Goal: Transaction & Acquisition: Purchase product/service

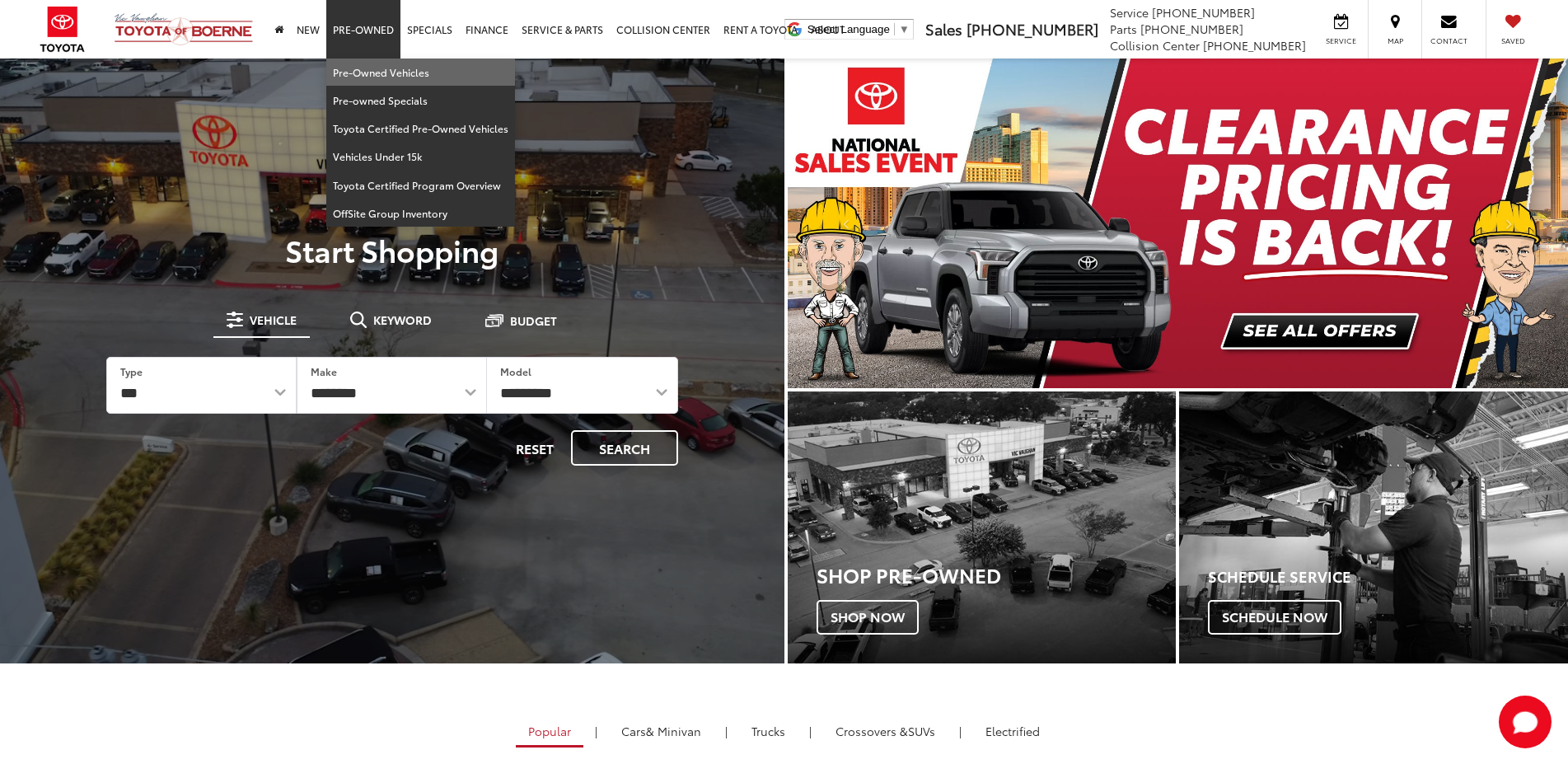
click at [387, 70] on link "Pre-Owned Vehicles" at bounding box center [420, 72] width 189 height 28
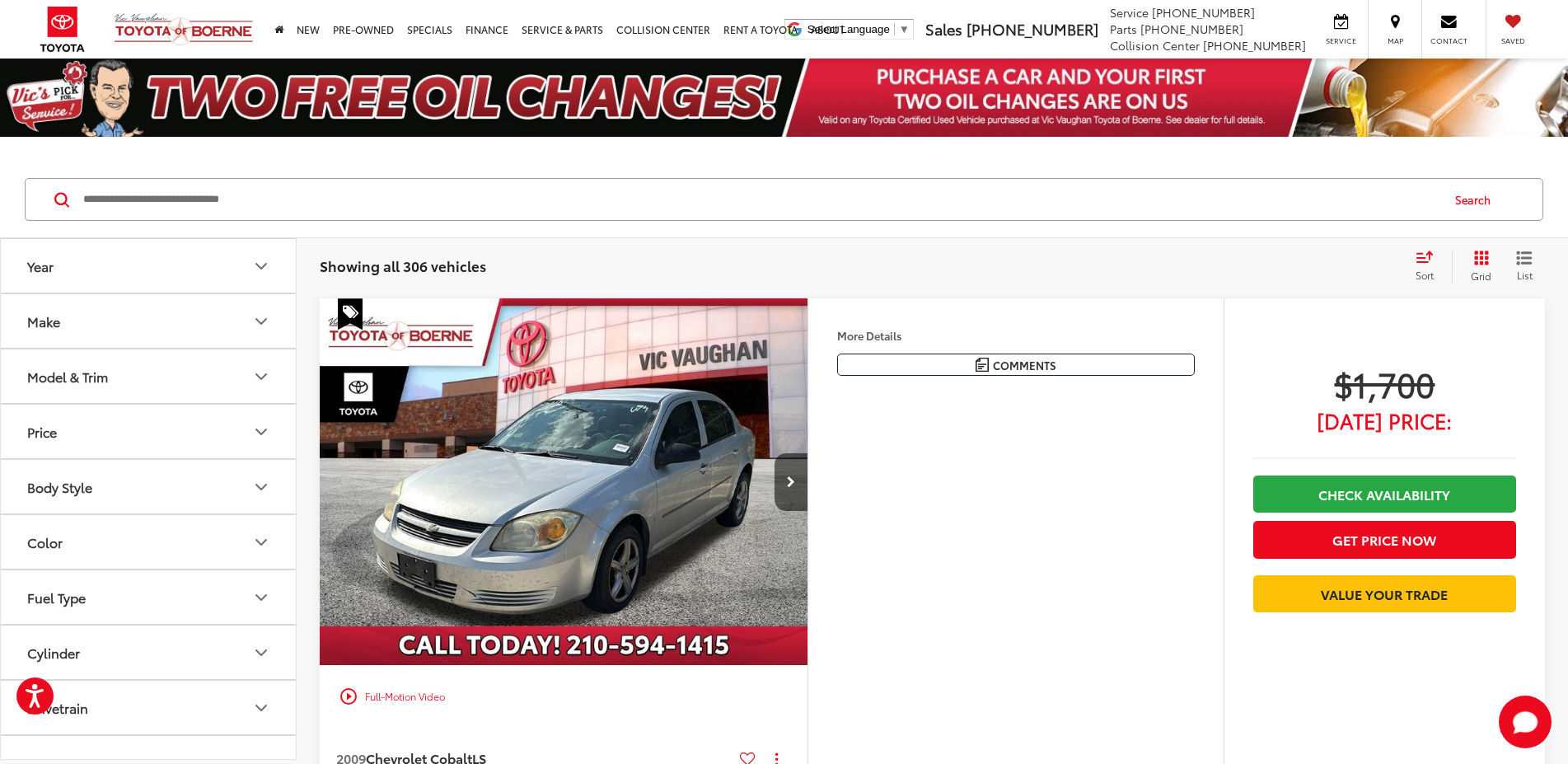
click at [262, 375] on icon "Model & Trim" at bounding box center [261, 376] width 19 height 19
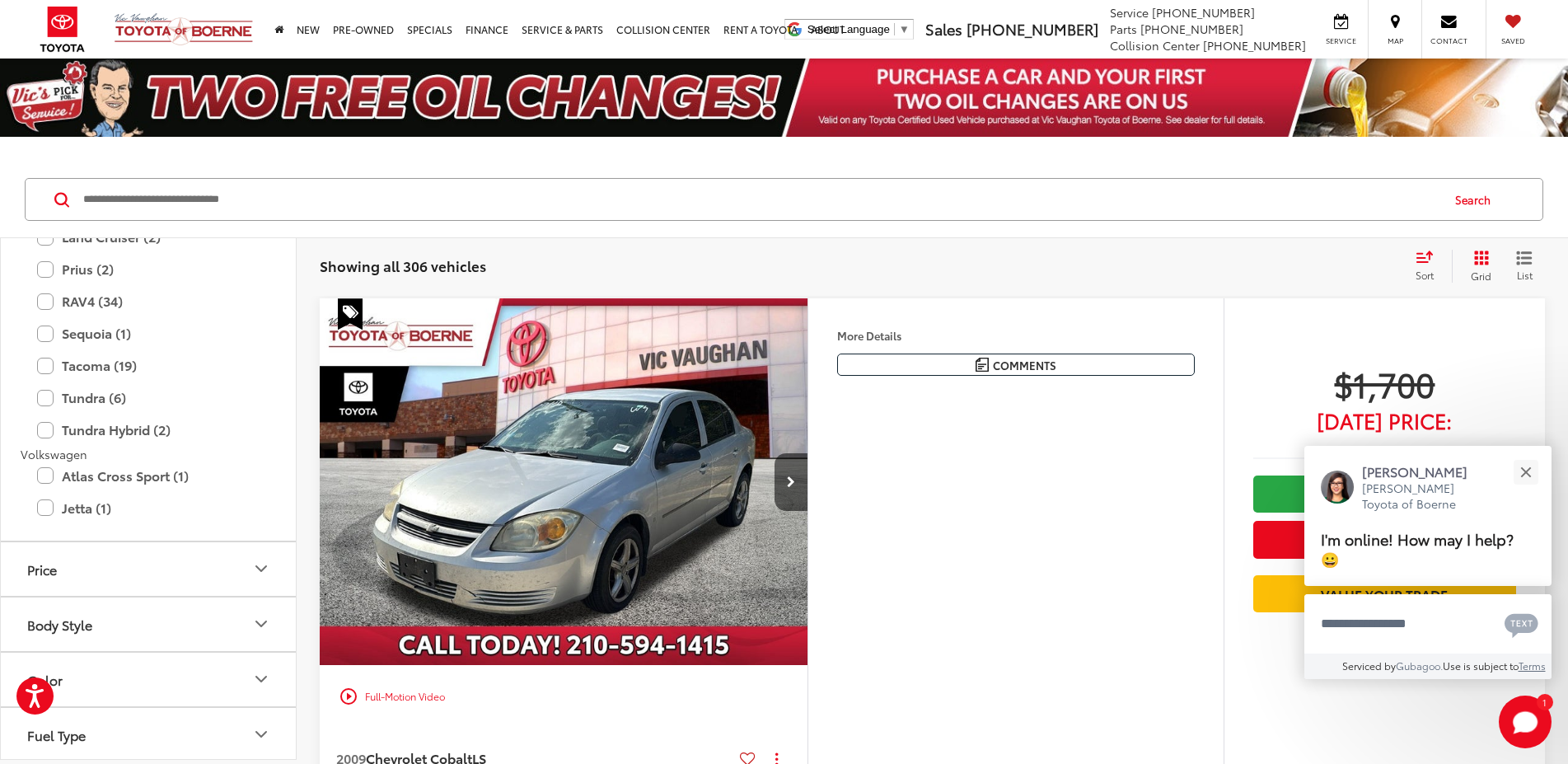
scroll to position [2771, 0]
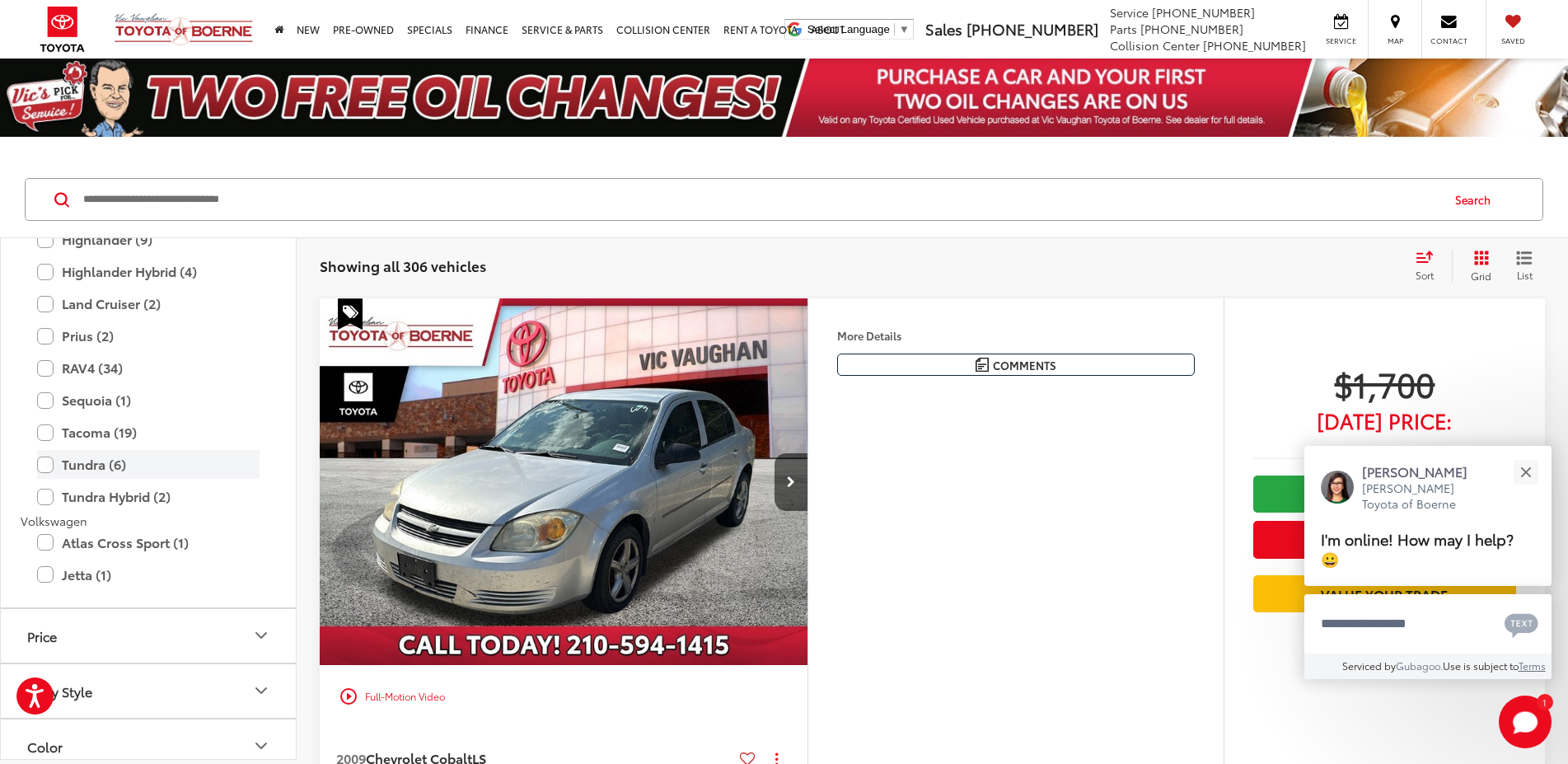
click at [46, 463] on label "Tundra (6)" at bounding box center [148, 464] width 223 height 29
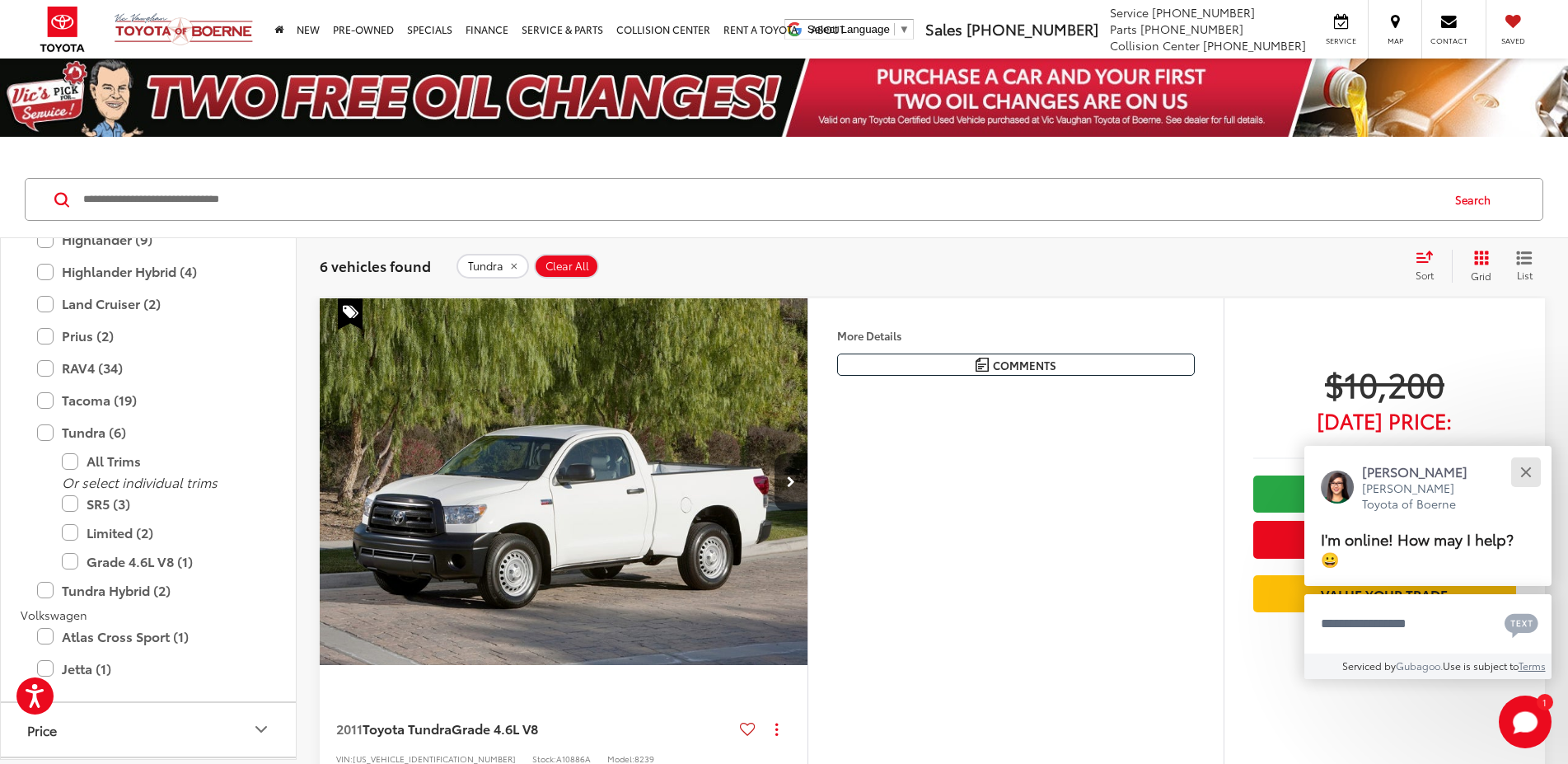
drag, startPoint x: 1525, startPoint y: 469, endPoint x: 1469, endPoint y: 410, distance: 81.3
click at [1523, 468] on button "Close" at bounding box center [1526, 472] width 36 height 36
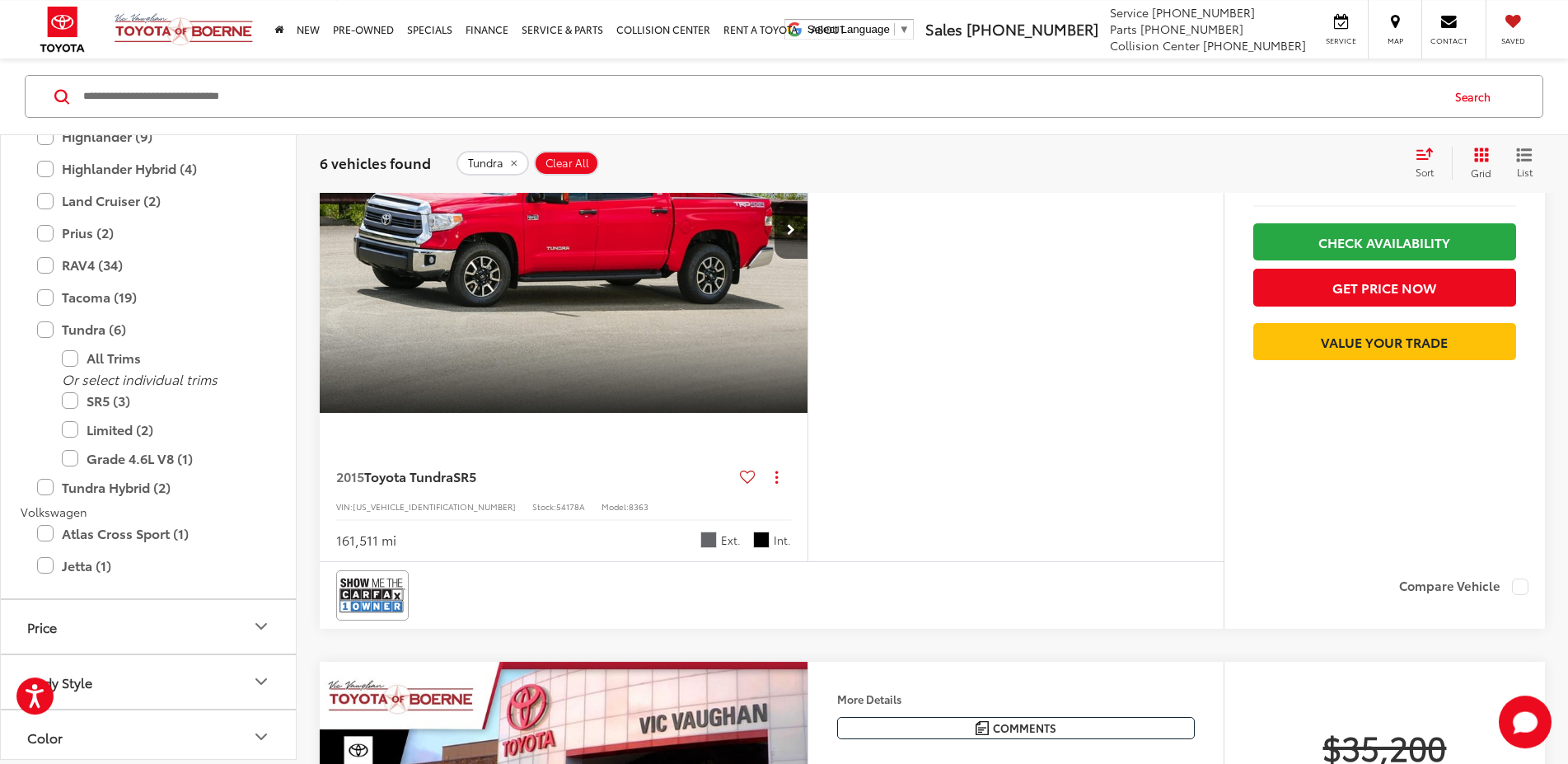
scroll to position [841, 0]
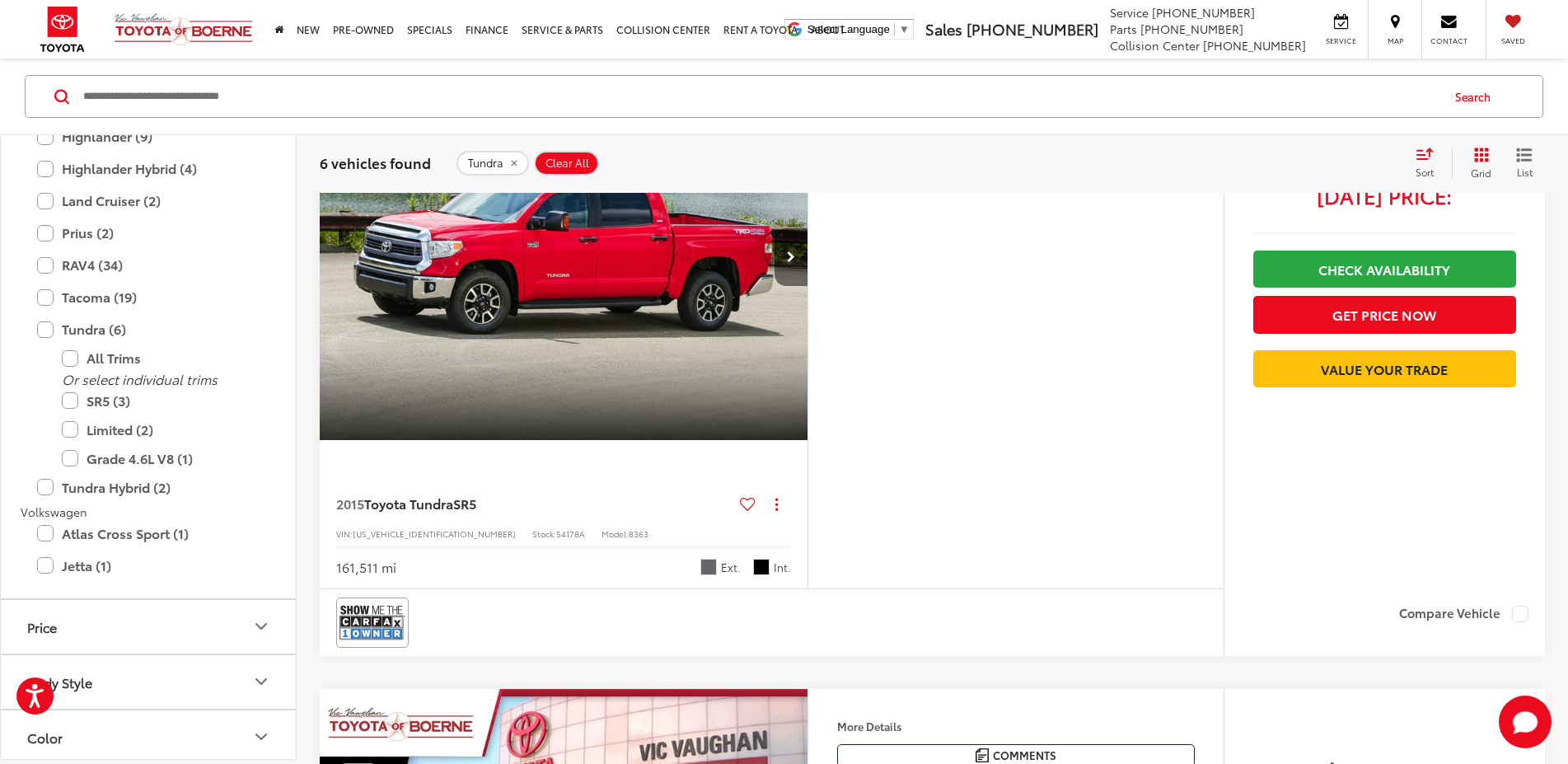
click at [808, 286] on button "Next image" at bounding box center [791, 257] width 33 height 58
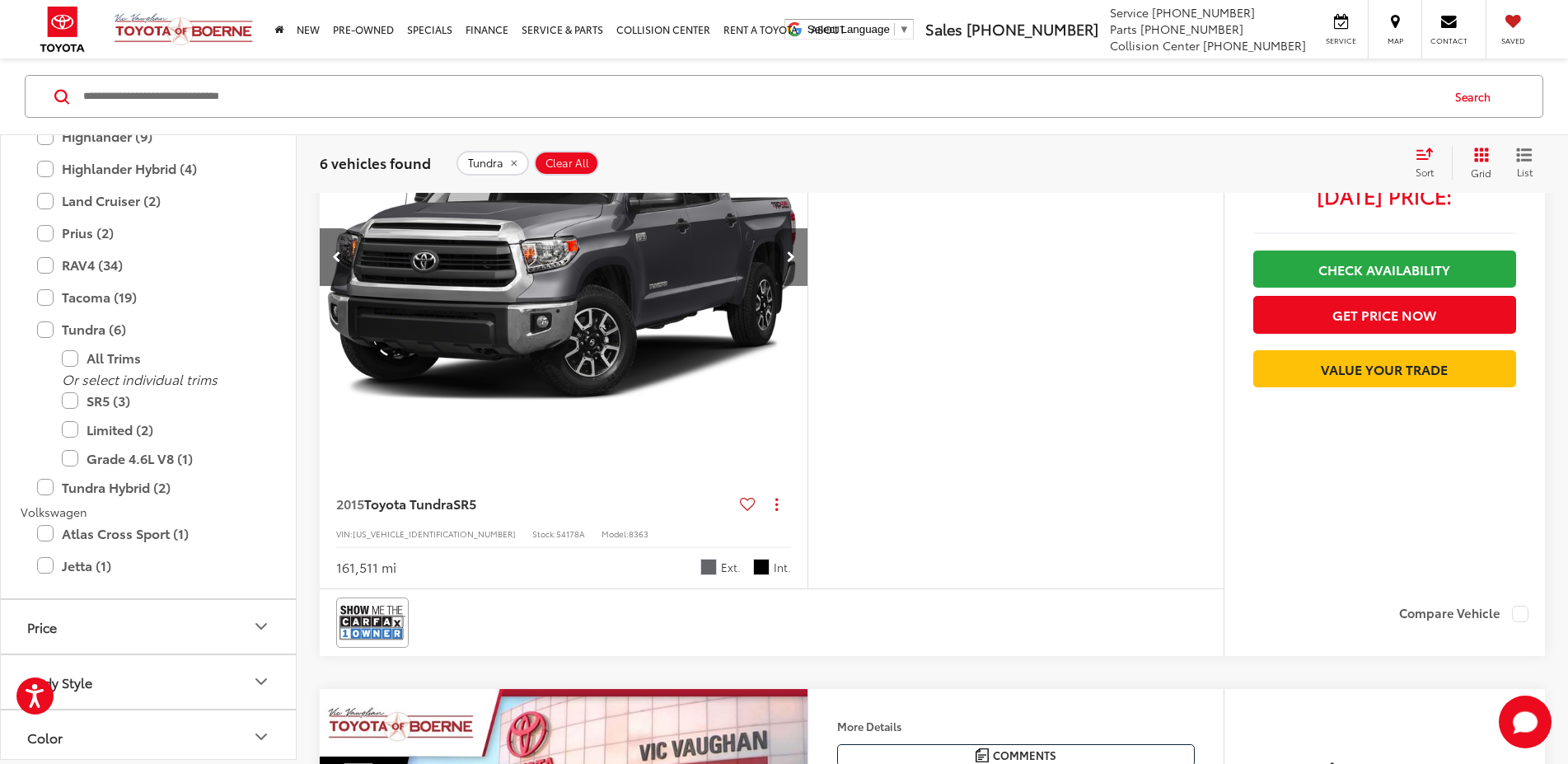
click at [808, 286] on button "Next image" at bounding box center [791, 257] width 33 height 58
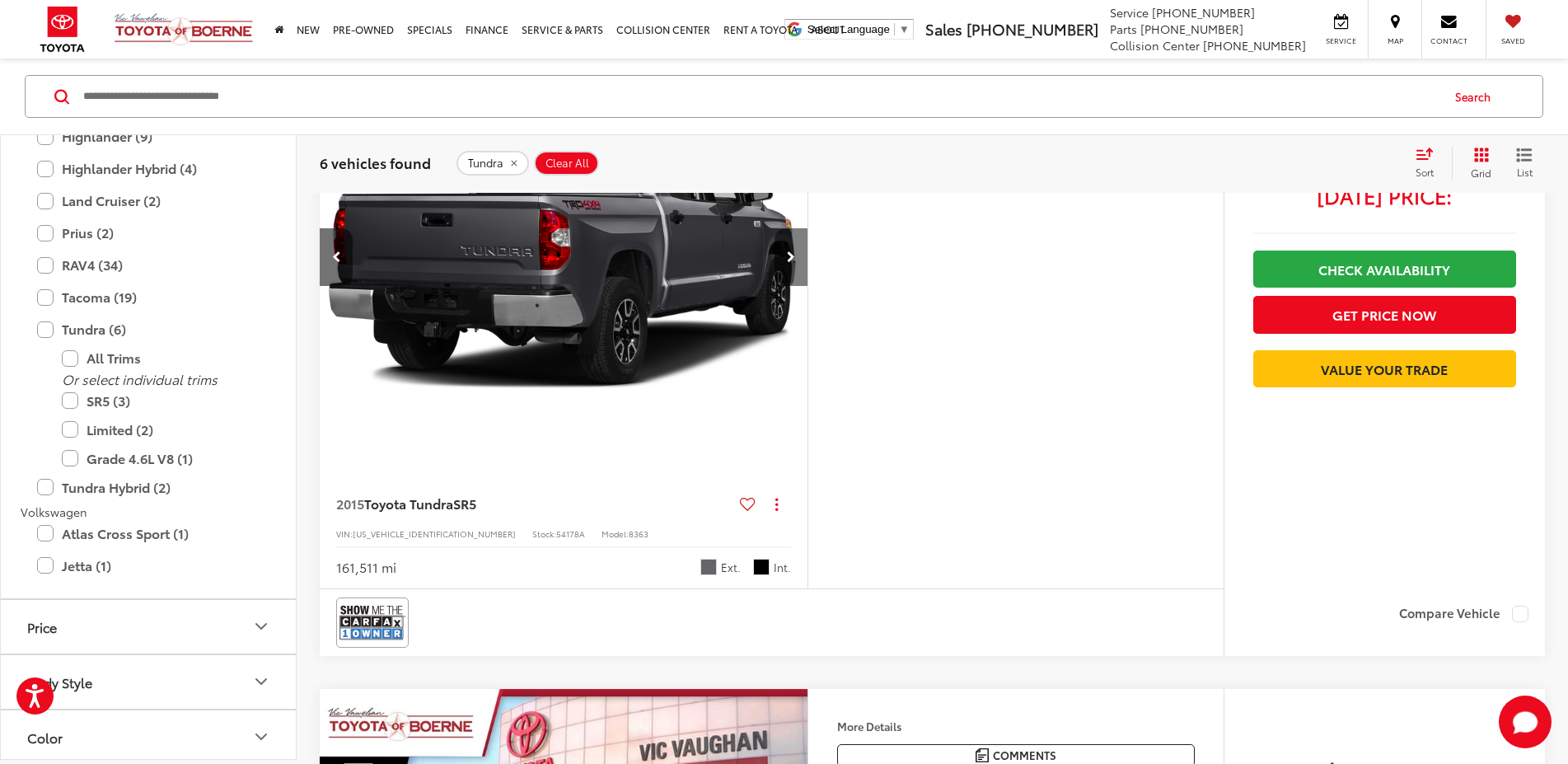
click at [808, 286] on button "Next image" at bounding box center [791, 257] width 33 height 58
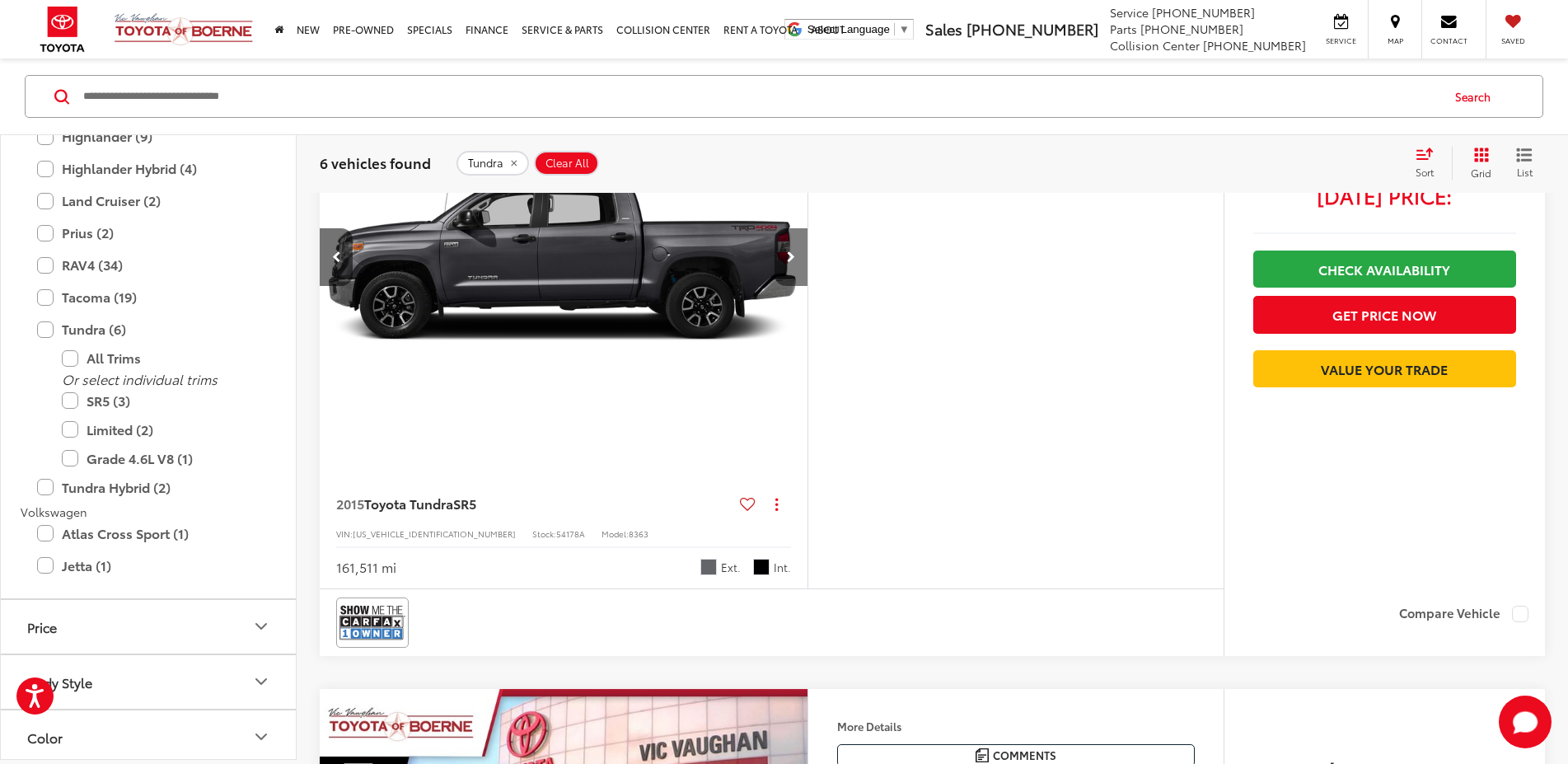
click at [808, 286] on button "Next image" at bounding box center [791, 257] width 33 height 58
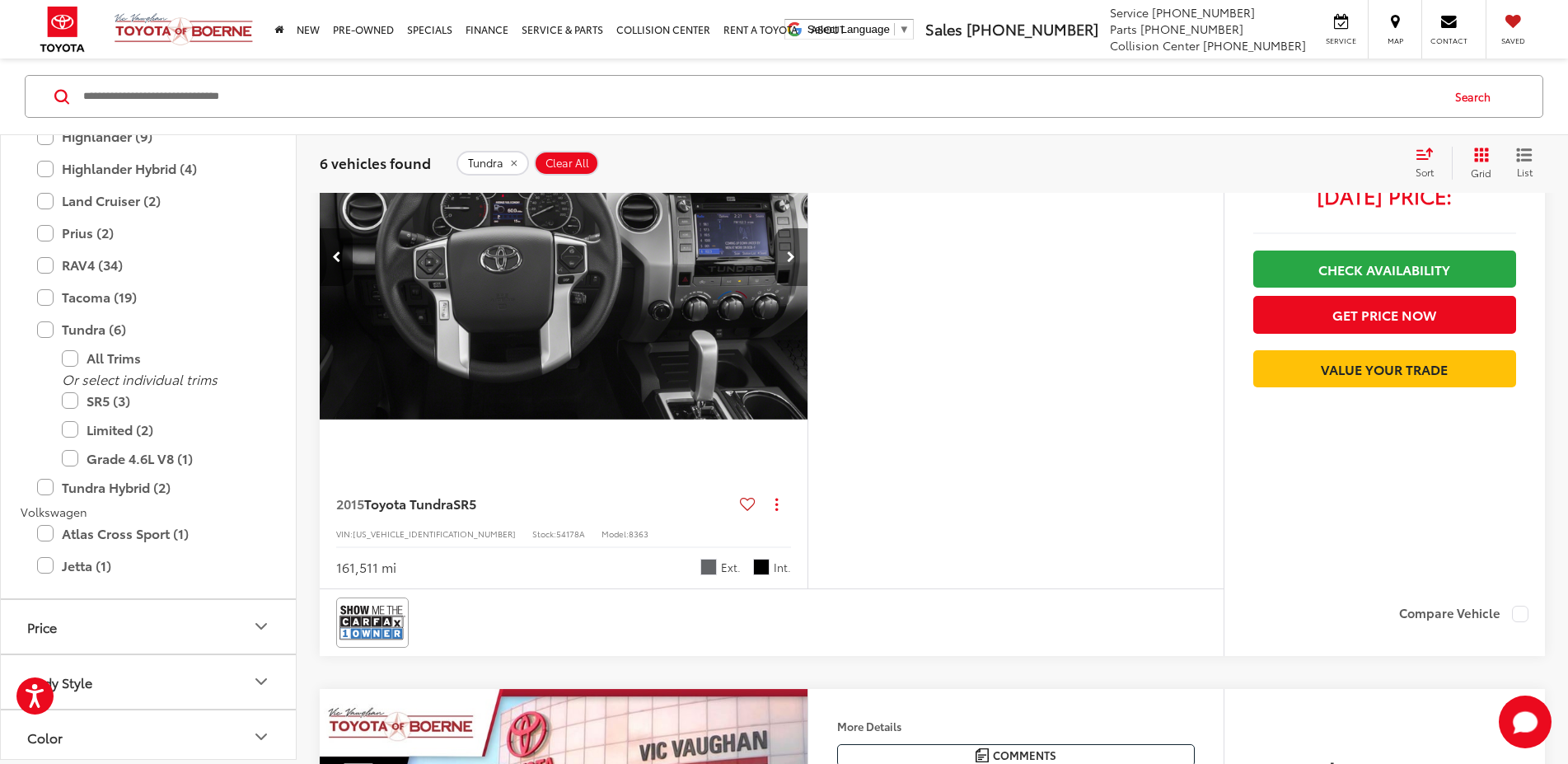
click at [808, 286] on button "Next image" at bounding box center [791, 257] width 33 height 58
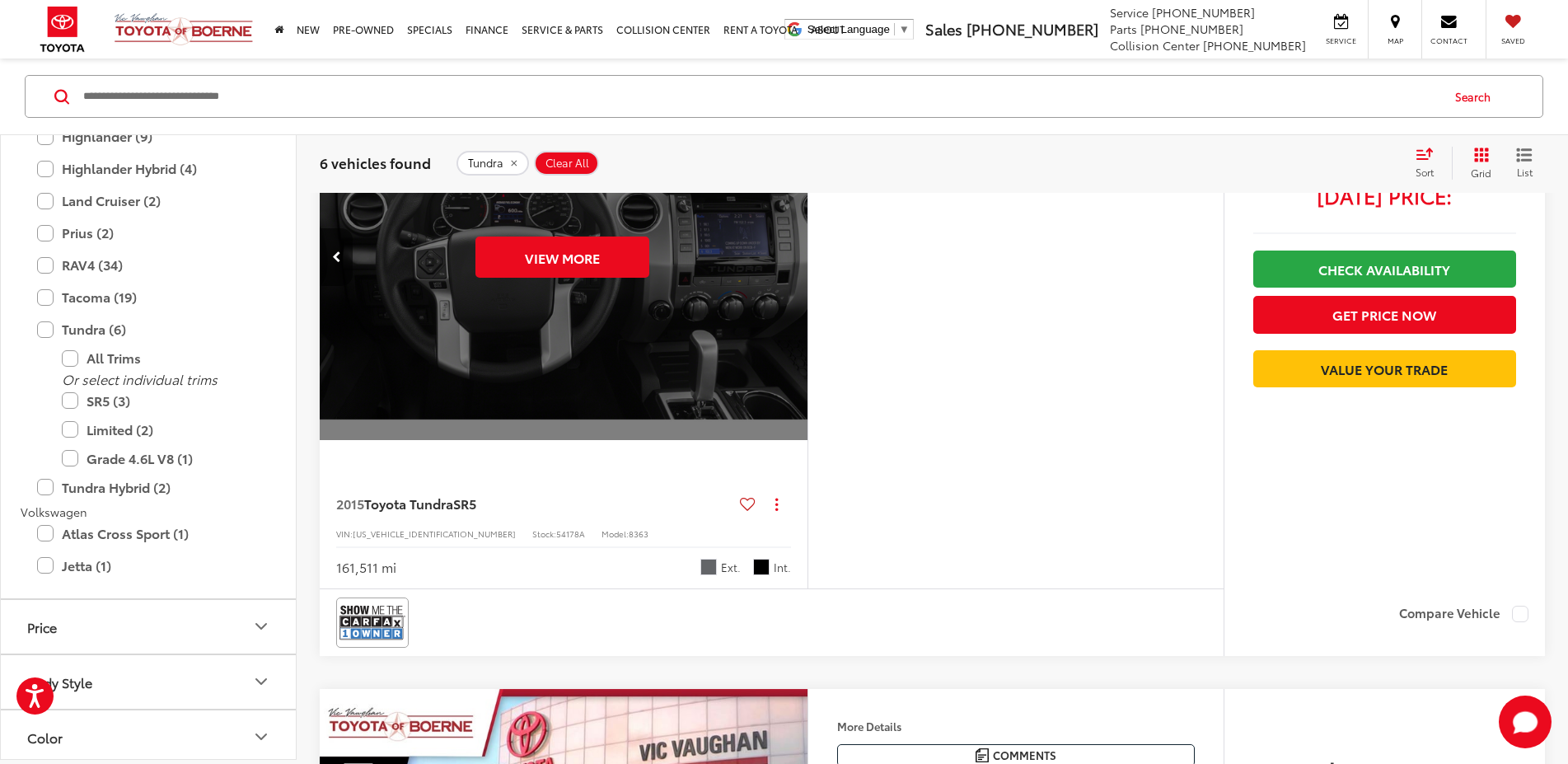
scroll to position [0, 3119]
click at [808, 401] on div "View More" at bounding box center [562, 257] width 490 height 368
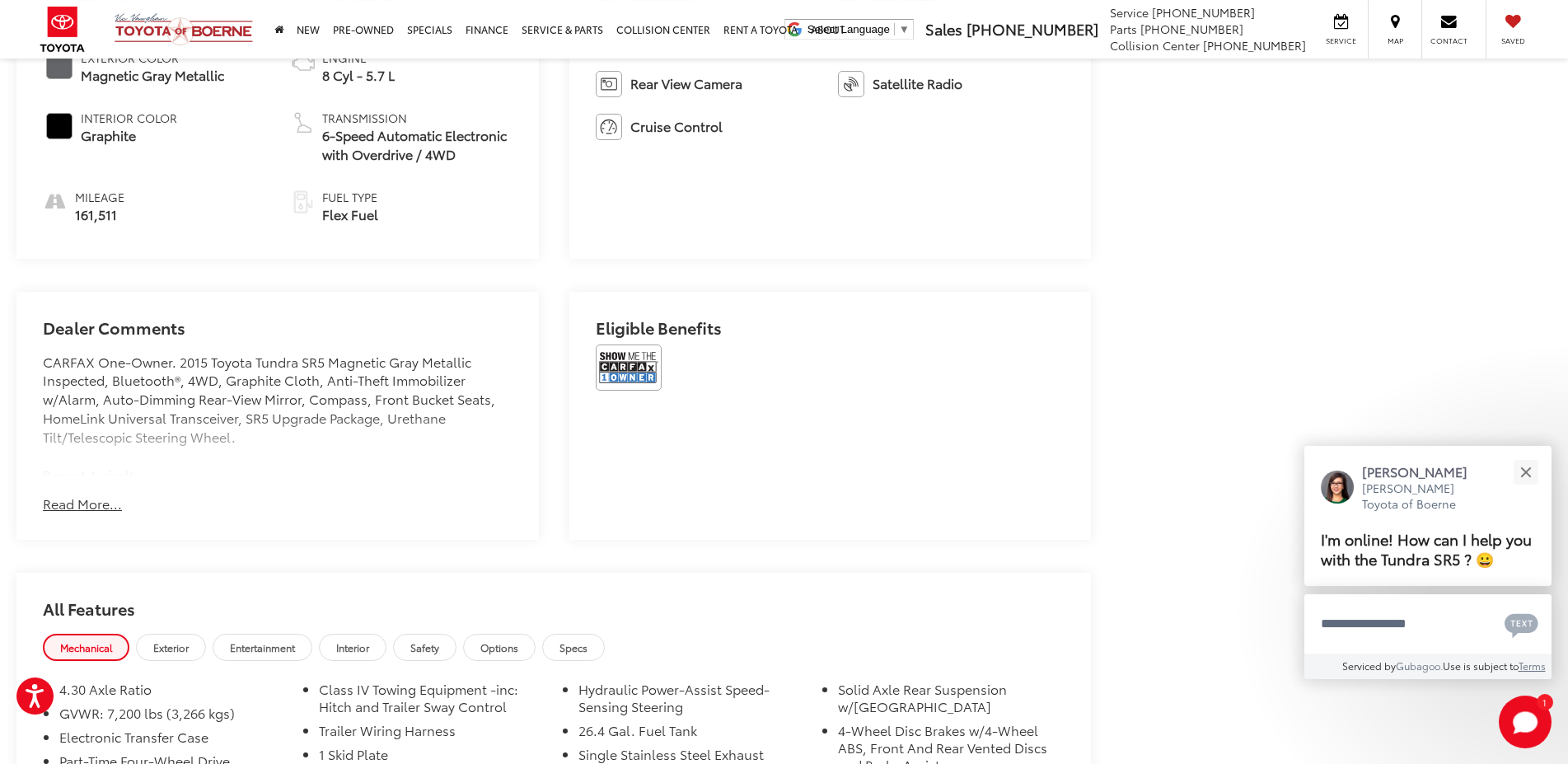
scroll to position [1009, 0]
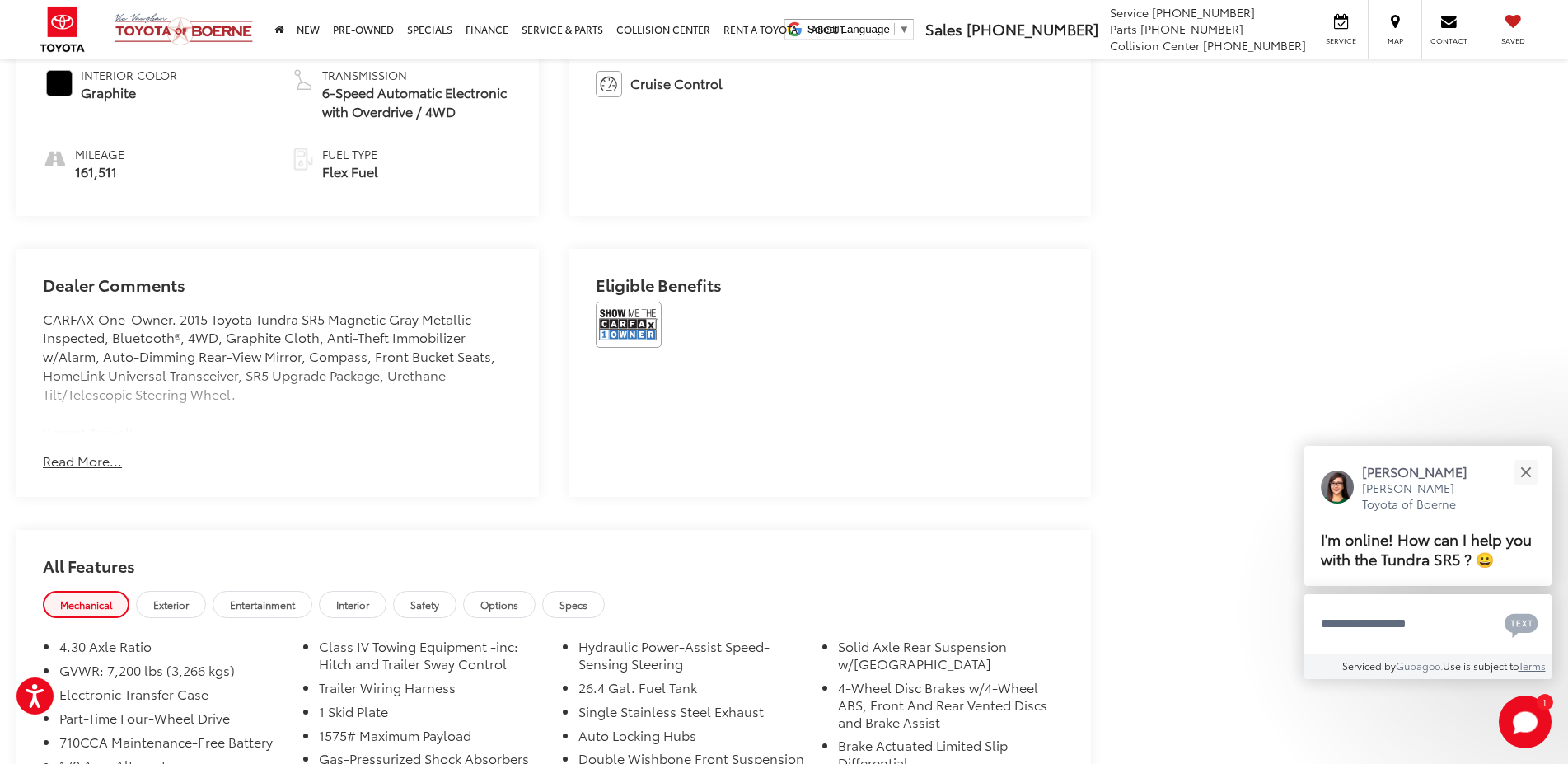
click at [84, 454] on button "Read More..." at bounding box center [82, 461] width 79 height 19
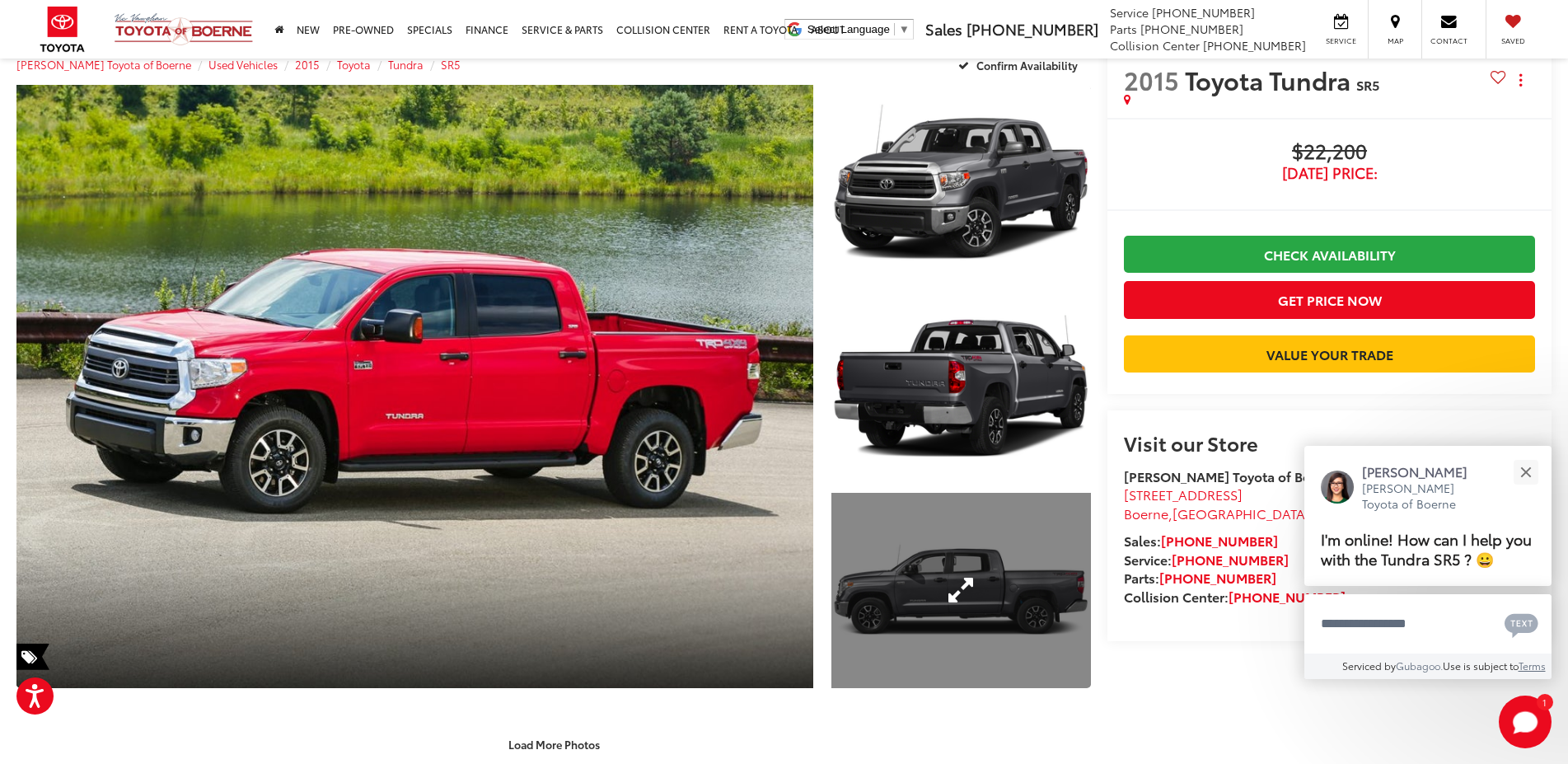
scroll to position [0, 0]
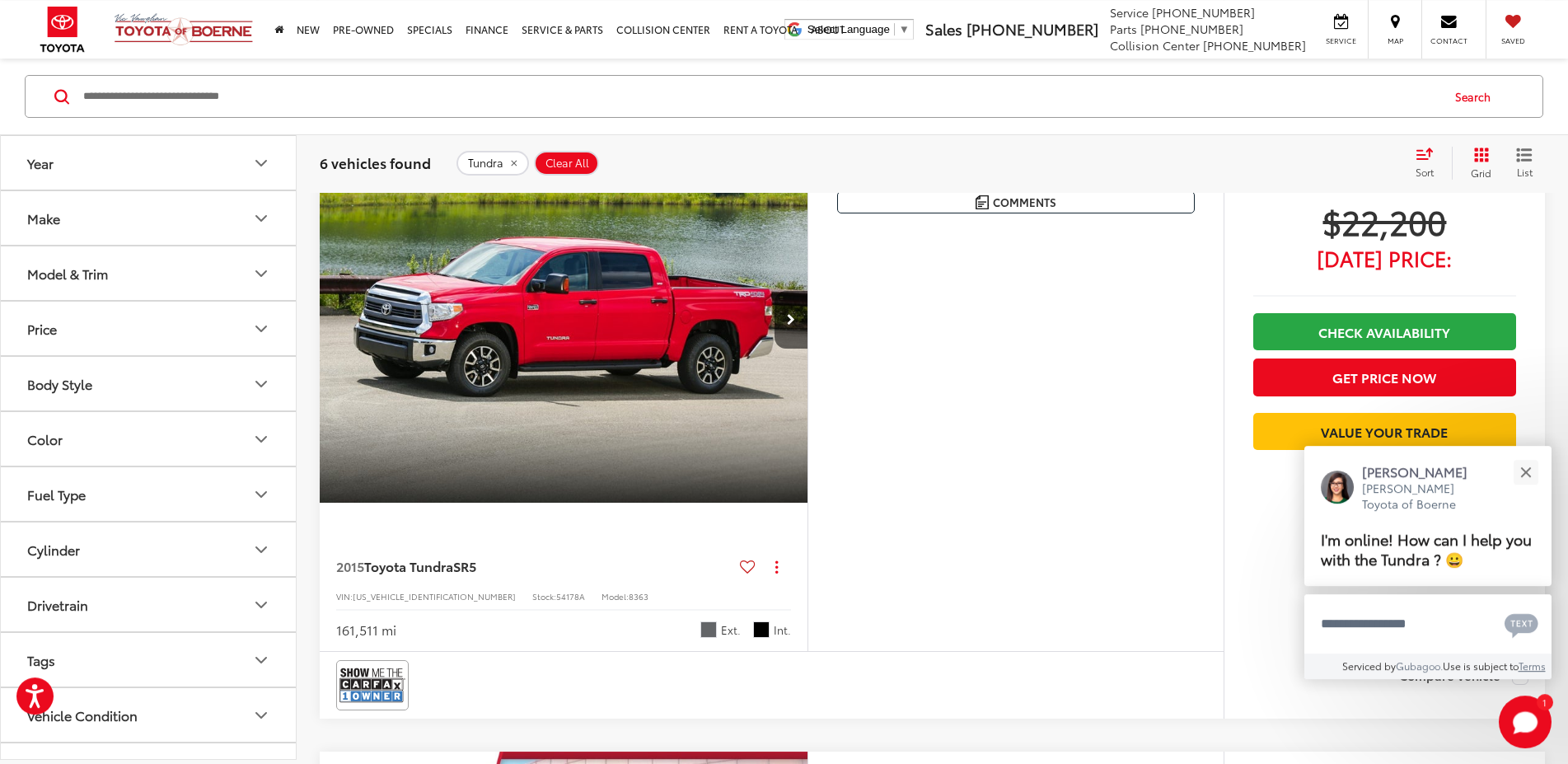
scroll to position [1196, 0]
